Goal: Information Seeking & Learning: Check status

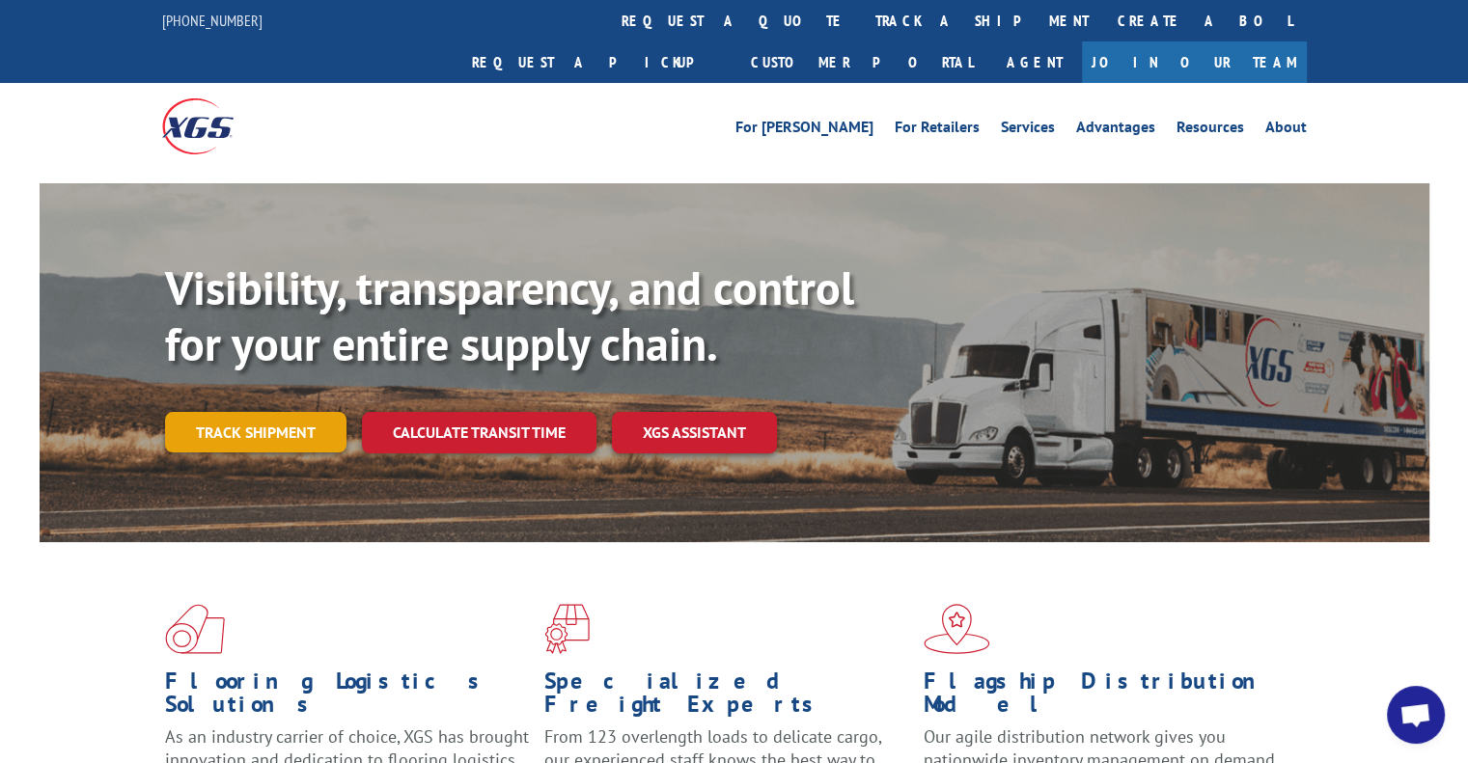
click at [321, 412] on link "Track shipment" at bounding box center [255, 432] width 181 height 41
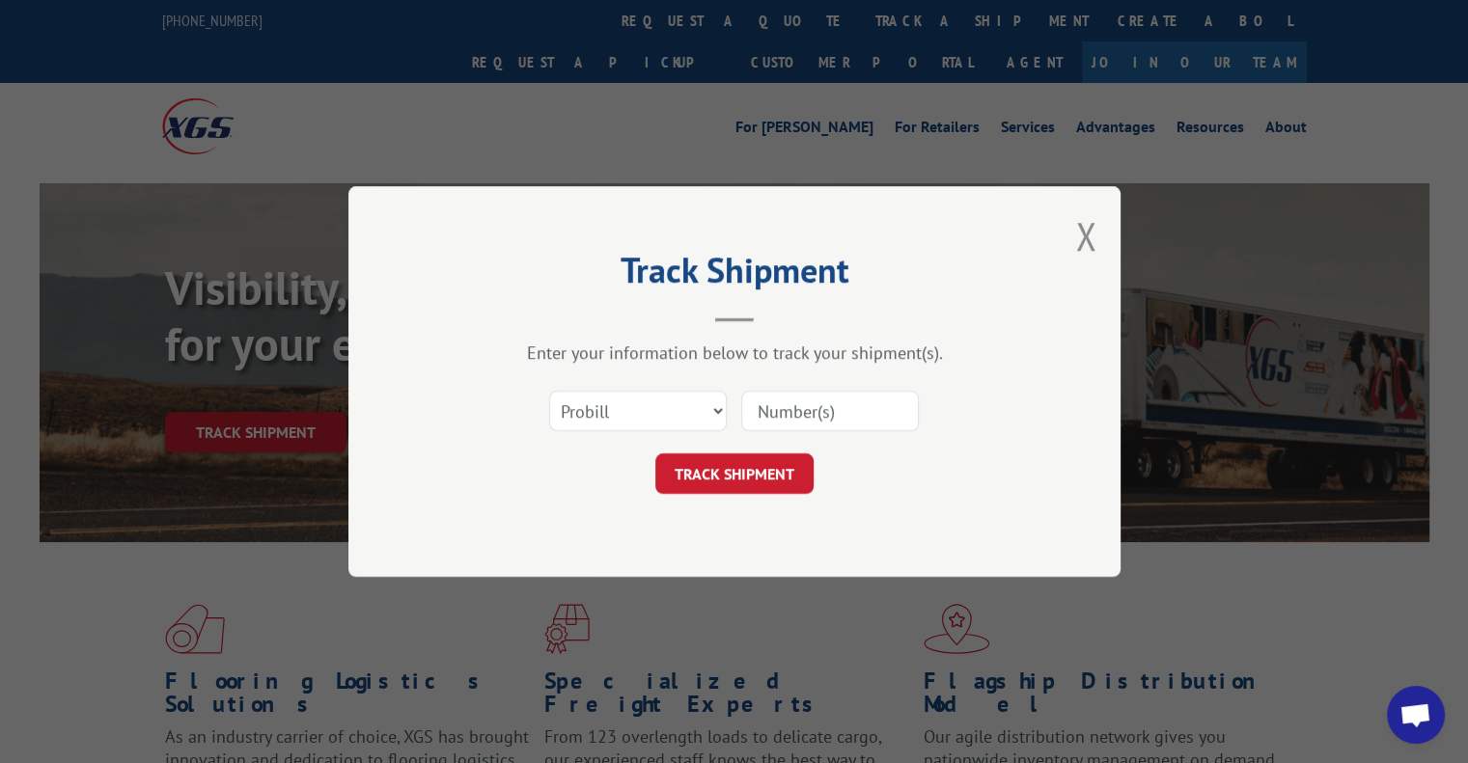
click at [810, 410] on input at bounding box center [830, 411] width 178 height 41
paste input "17009377"
type input "17009377"
click at [747, 467] on button "TRACK SHIPMENT" at bounding box center [734, 473] width 158 height 41
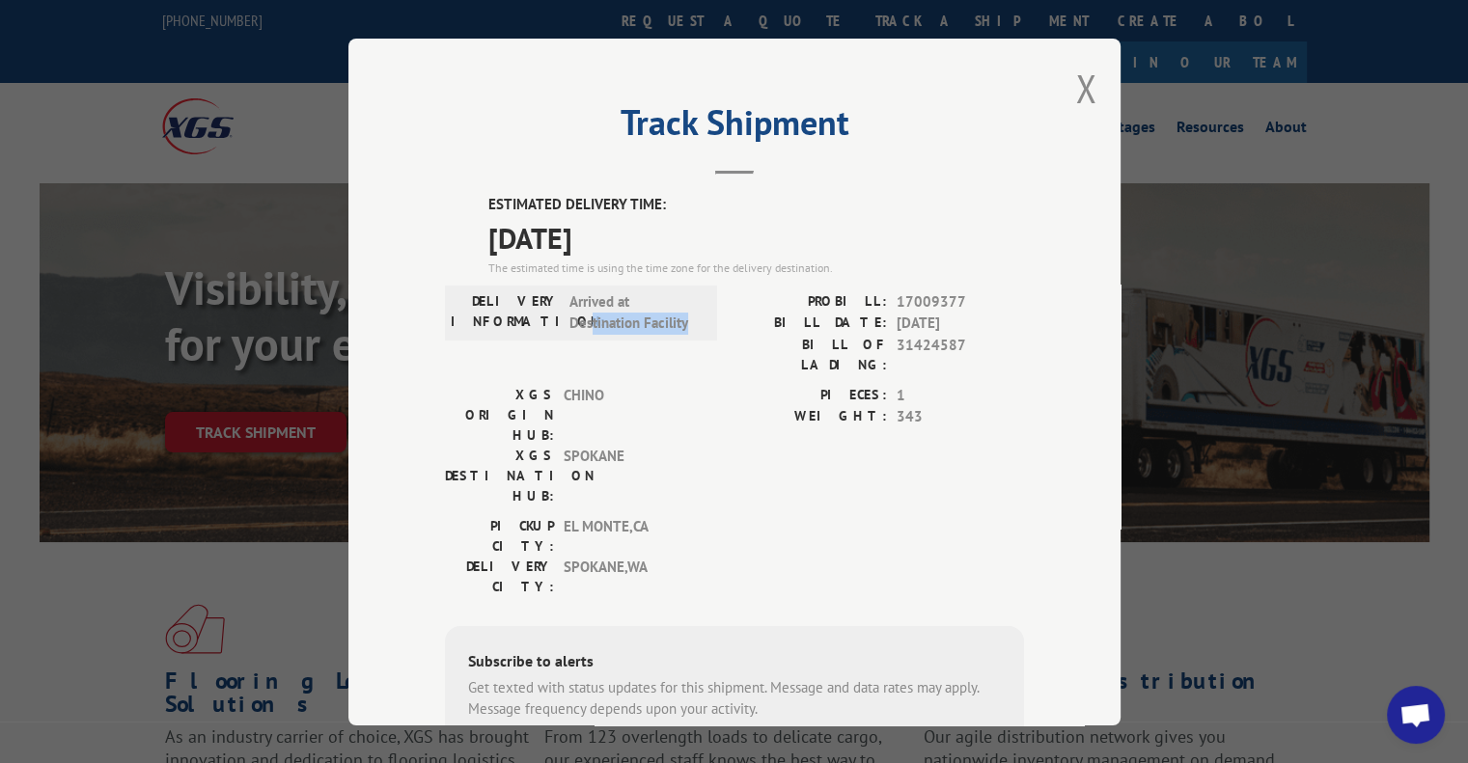
drag, startPoint x: 665, startPoint y: 330, endPoint x: 710, endPoint y: 336, distance: 45.7
click at [710, 336] on div "DELIVERY INFORMATION: Arrived at Destination Facility PROBILL: 17009377 BILL DA…" at bounding box center [734, 337] width 579 height 94
click at [841, 357] on div "PROBILL: 17009377 BILL DATE: 08/28/2025 BILL OF LADING: 31424587" at bounding box center [878, 337] width 289 height 94
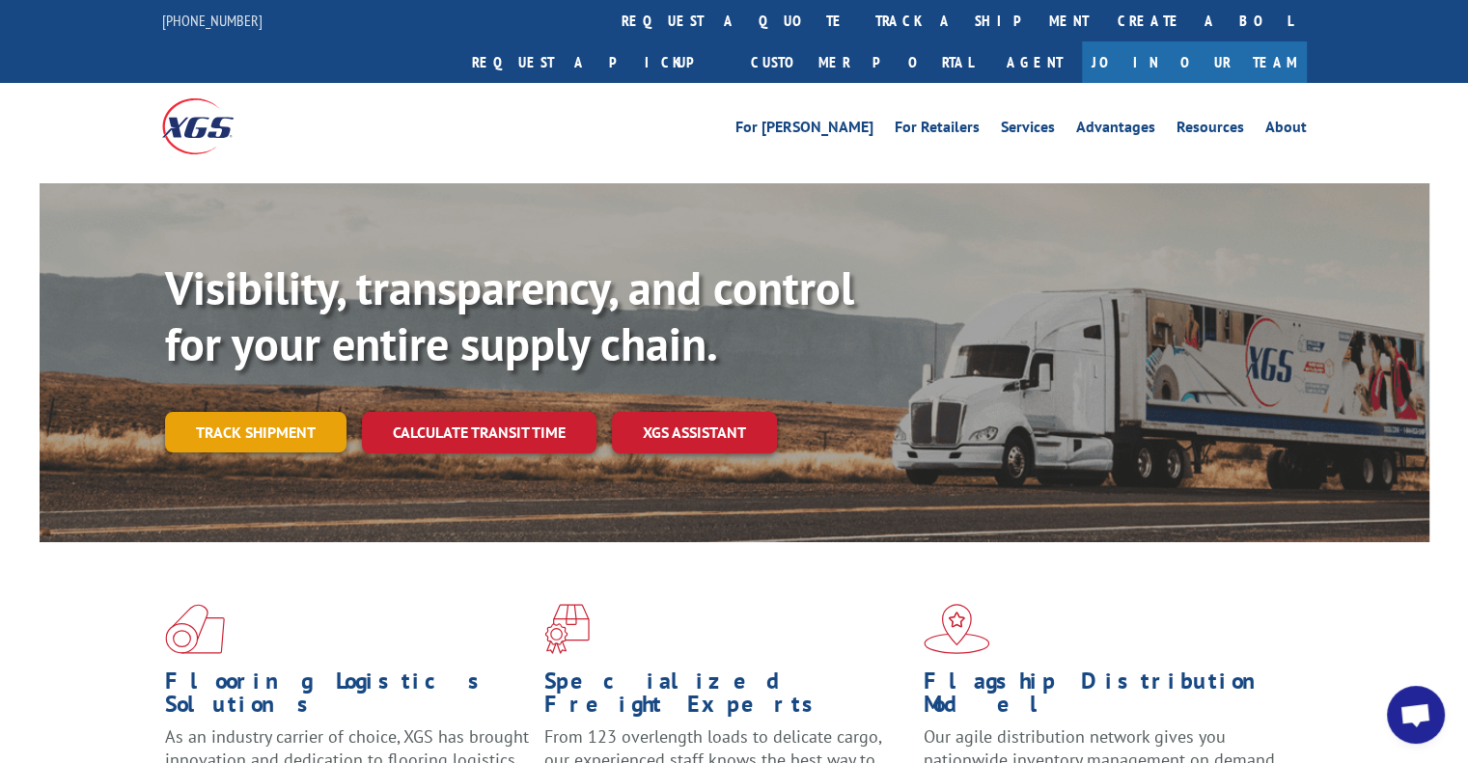
click at [312, 412] on link "Track shipment" at bounding box center [255, 432] width 181 height 41
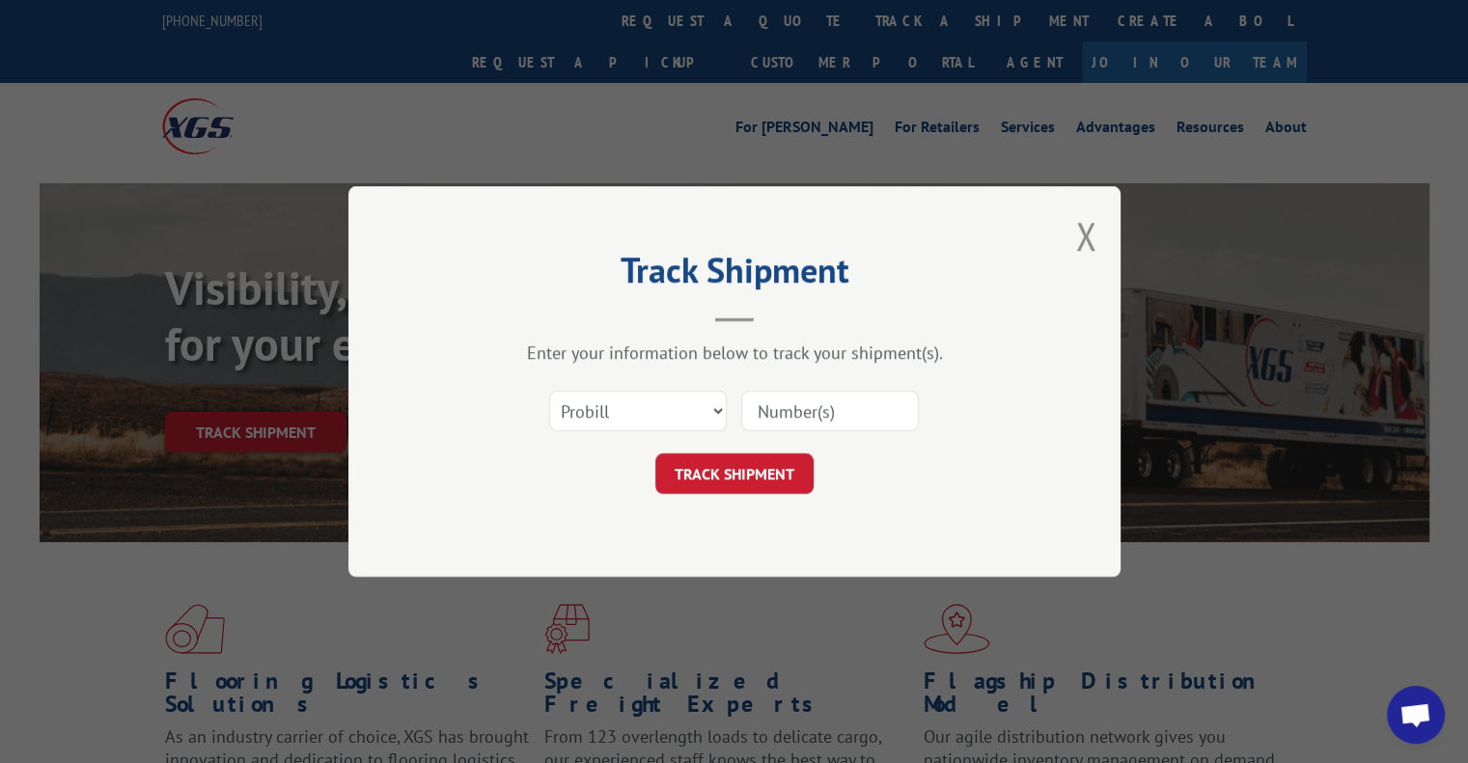
click at [795, 412] on input at bounding box center [830, 411] width 178 height 41
paste input "17009376"
type input "17009376"
click at [758, 462] on button "TRACK SHIPMENT" at bounding box center [734, 473] width 158 height 41
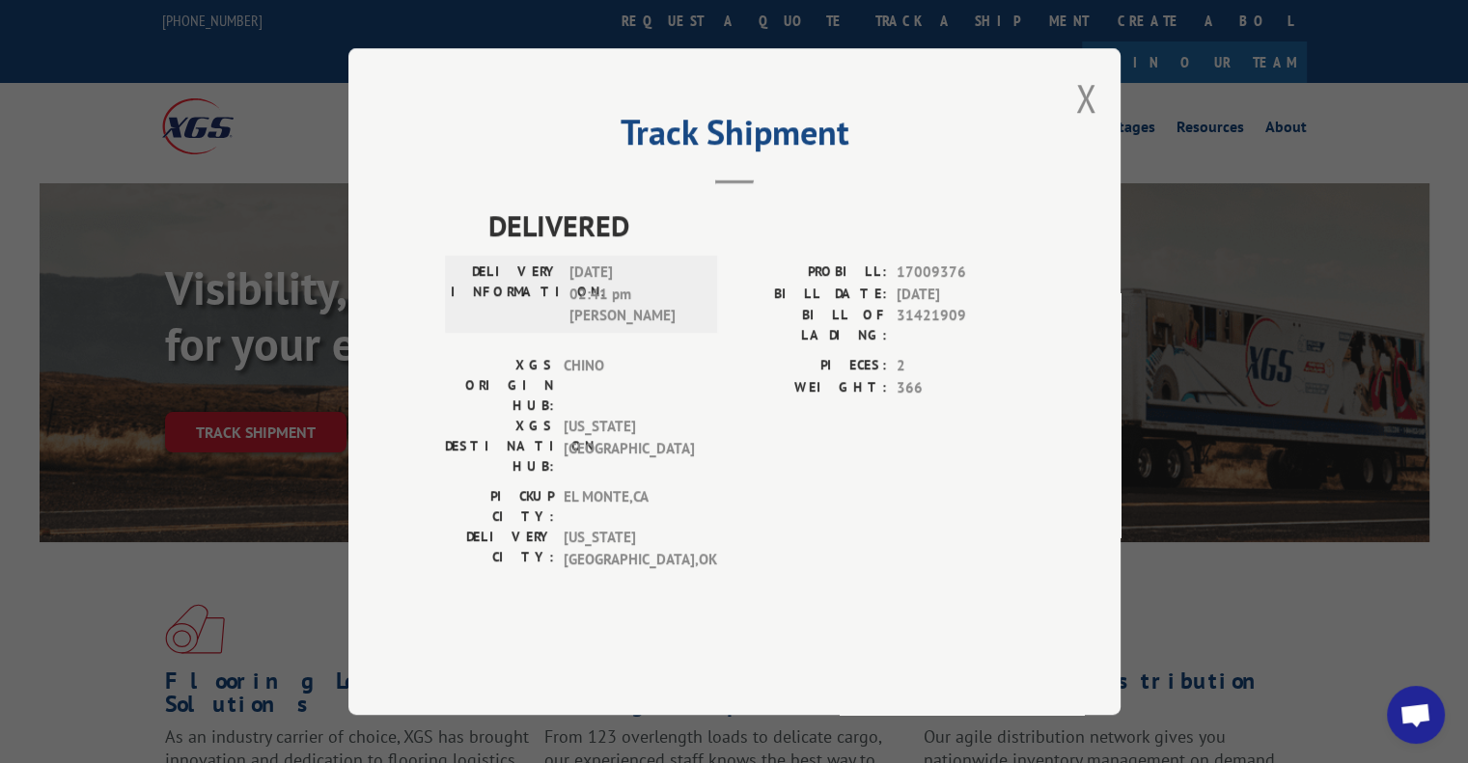
click at [580, 247] on span "DELIVERED" at bounding box center [755, 225] width 535 height 43
copy span "DELIVERED"
